Goal: Task Accomplishment & Management: Manage account settings

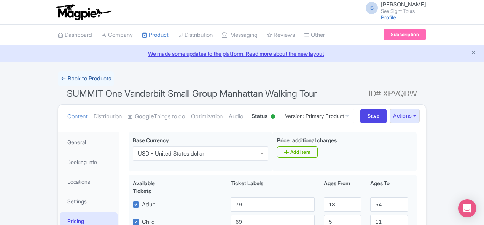
click at [58, 75] on link "← Back to Products" at bounding box center [86, 78] width 56 height 15
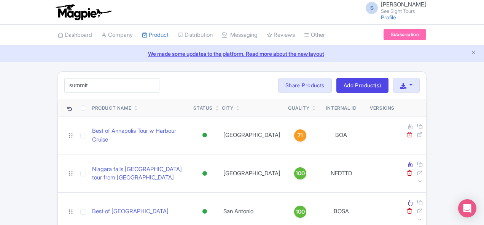
type input "summit"
click button "Search" at bounding box center [0, 0] width 0 height 0
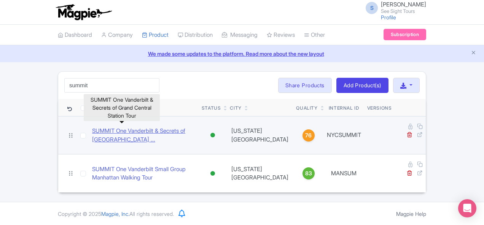
click at [170, 127] on link "SUMMIT One Vanderbilt & Secrets of [GEOGRAPHIC_DATA] ..." at bounding box center [143, 135] width 103 height 17
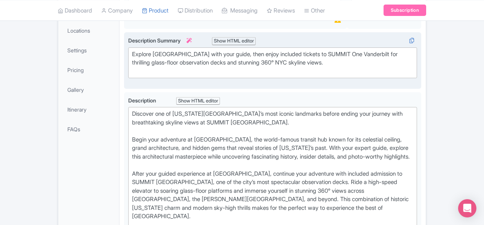
scroll to position [38, 0]
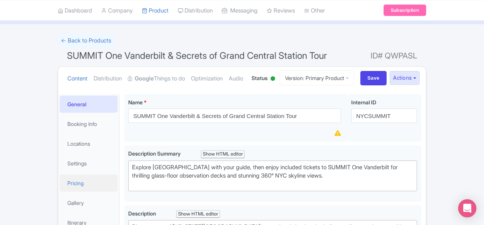
click at [60, 189] on link "Pricing" at bounding box center [89, 183] width 58 height 17
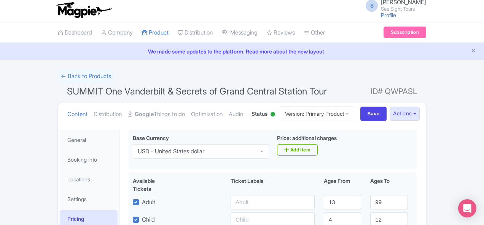
scroll to position [0, 0]
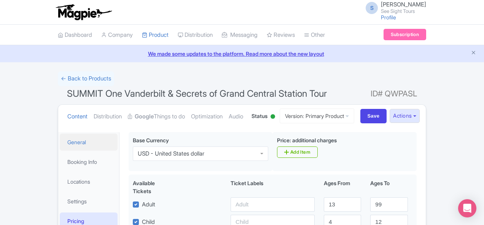
click at [60, 144] on link "General" at bounding box center [89, 142] width 58 height 17
